Goal: Information Seeking & Learning: Find specific fact

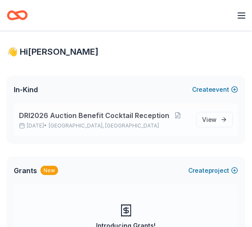
click at [87, 119] on span "DRI2026 Auction Benefit Cocktail Reception" at bounding box center [94, 115] width 151 height 10
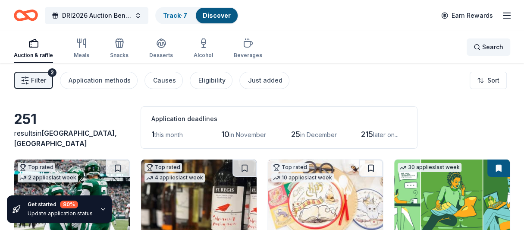
click at [252, 48] on span "Search" at bounding box center [492, 47] width 21 height 10
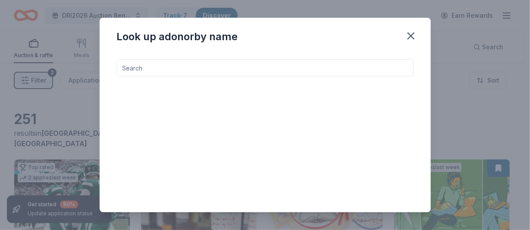
click at [244, 63] on input at bounding box center [265, 67] width 297 height 17
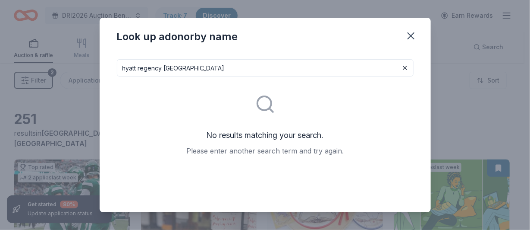
click at [191, 62] on input "hyatt regency [GEOGRAPHIC_DATA]" at bounding box center [265, 67] width 297 height 17
click at [167, 64] on input "hyatt regency" at bounding box center [265, 67] width 297 height 17
type input "hyatt"
click at [252, 36] on icon "button" at bounding box center [411, 36] width 12 height 12
